Goal: Check status: Check status

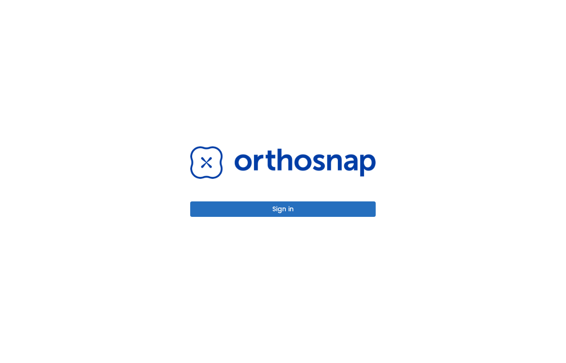
click at [285, 207] on button "Sign in" at bounding box center [283, 209] width 186 height 15
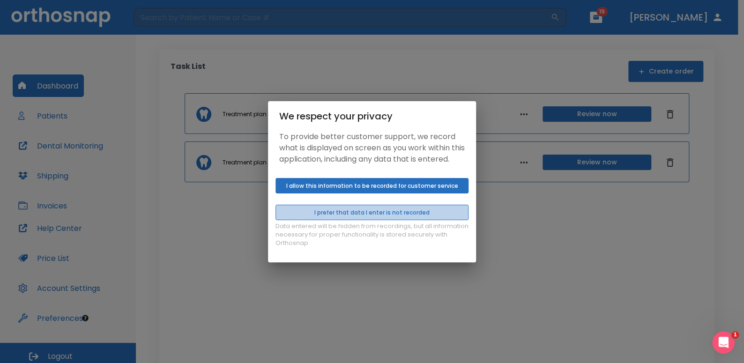
click at [373, 218] on button "I prefer that data I enter is not recorded" at bounding box center [372, 212] width 193 height 15
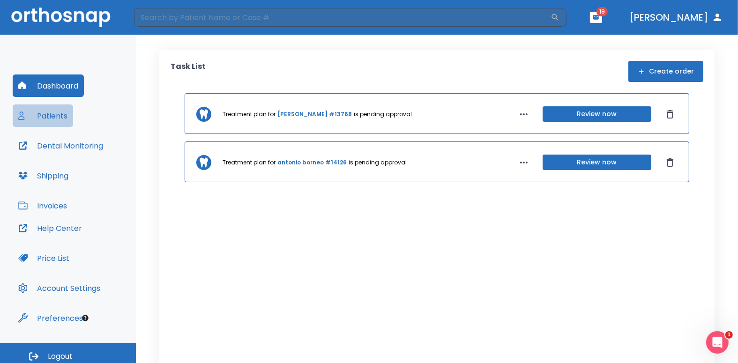
click at [45, 116] on button "Patients" at bounding box center [43, 116] width 60 height 23
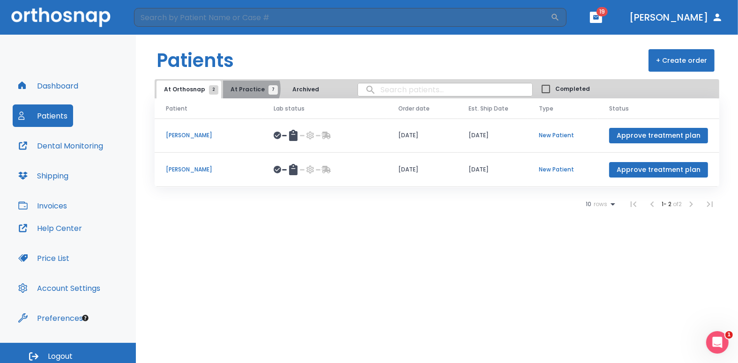
click at [248, 90] on span "At Practice 7" at bounding box center [252, 89] width 43 height 8
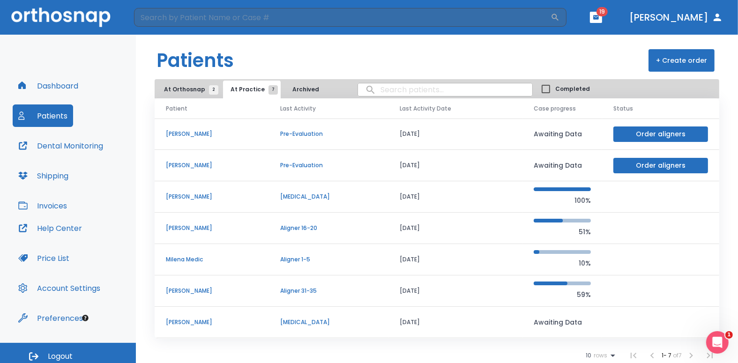
click at [202, 292] on p "[PERSON_NAME]" at bounding box center [212, 291] width 92 height 8
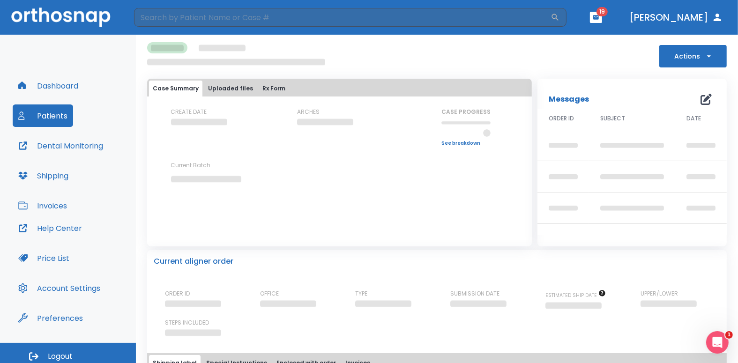
click at [202, 291] on div "ORDER ID" at bounding box center [205, 301] width 80 height 22
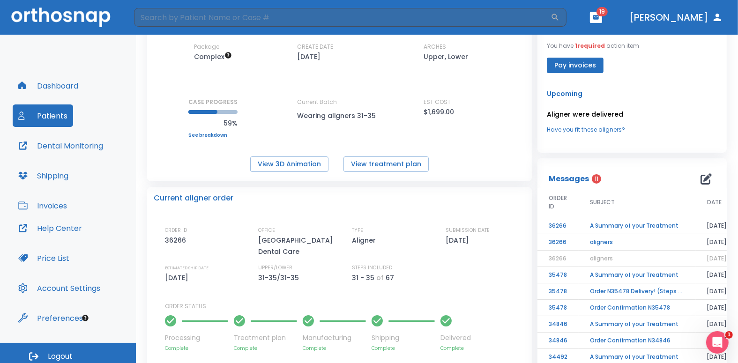
scroll to position [94, 0]
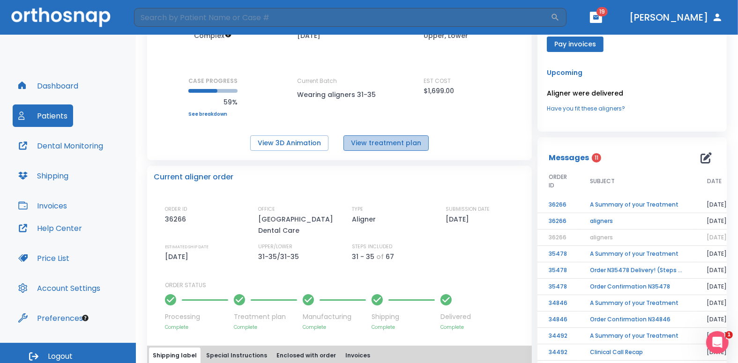
click at [395, 141] on button "View treatment plan" at bounding box center [386, 142] width 85 height 15
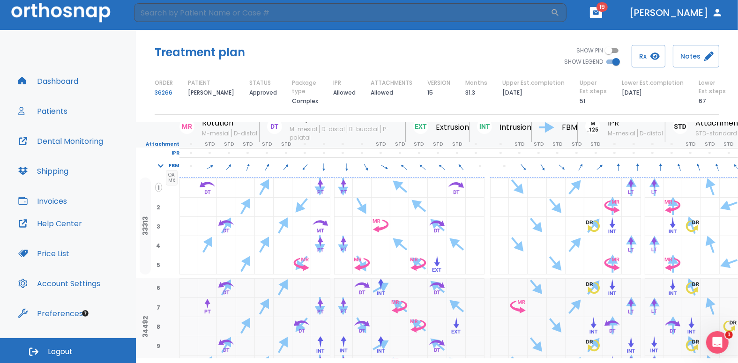
scroll to position [58, 0]
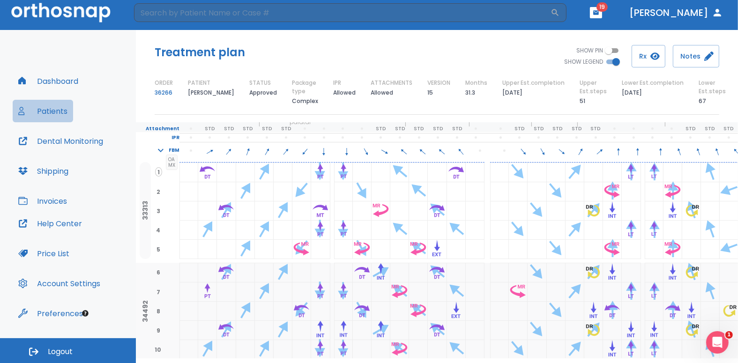
click at [47, 111] on button "Patients" at bounding box center [43, 111] width 60 height 23
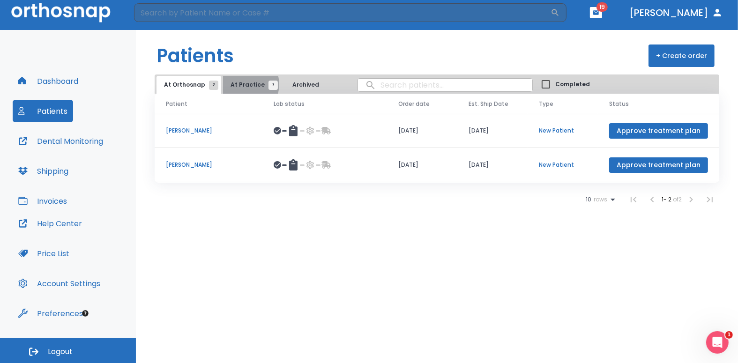
click at [243, 84] on span "At Practice 7" at bounding box center [252, 85] width 43 height 8
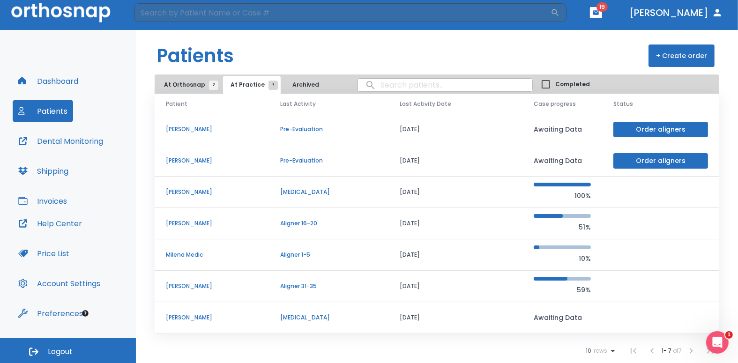
click at [182, 285] on p "[PERSON_NAME]" at bounding box center [212, 286] width 92 height 8
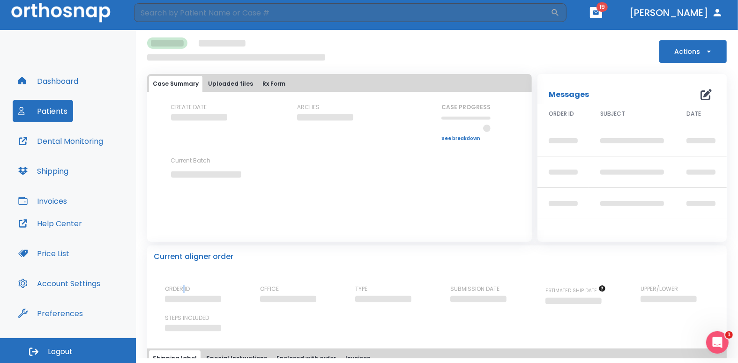
click at [182, 285] on p "ORDER ID" at bounding box center [177, 289] width 25 height 8
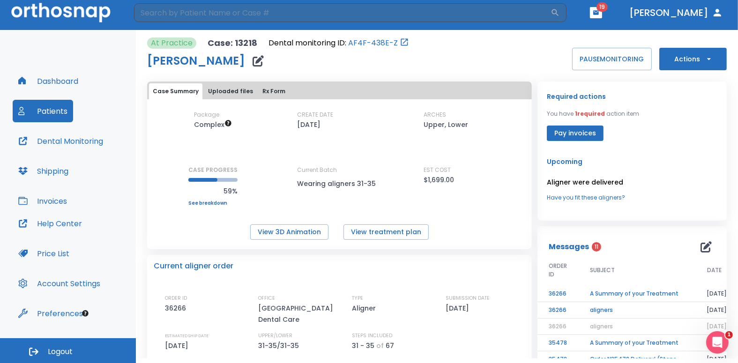
click at [212, 201] on link "See breakdown" at bounding box center [212, 204] width 49 height 6
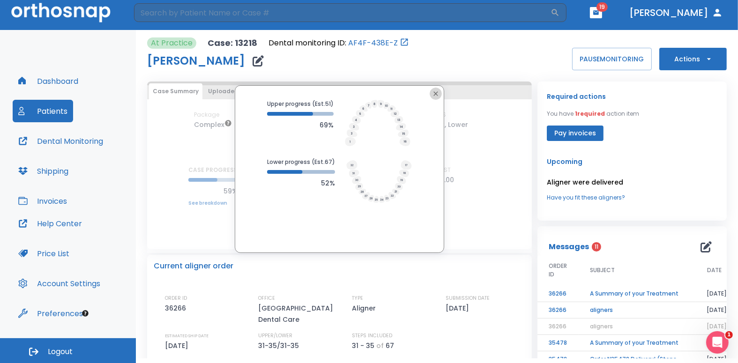
click at [435, 96] on icon "button" at bounding box center [436, 94] width 8 height 8
